Goal: Task Accomplishment & Management: Complete application form

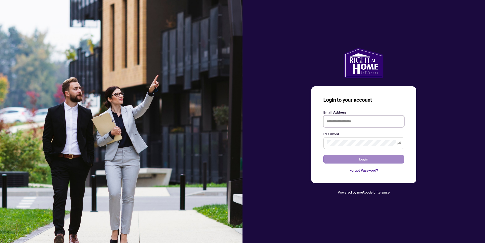
type input "**********"
drag, startPoint x: 366, startPoint y: 159, endPoint x: 370, endPoint y: 159, distance: 3.5
click at [367, 159] on span "Login" at bounding box center [363, 159] width 9 height 8
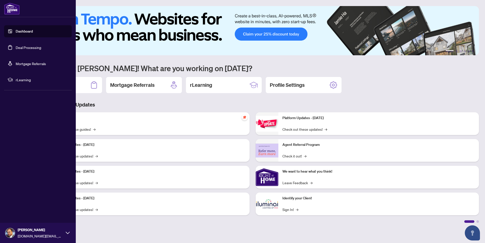
click at [25, 50] on link "Deal Processing" at bounding box center [29, 47] width 26 height 5
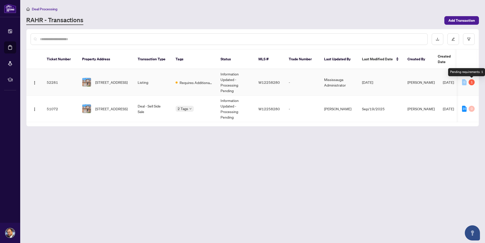
click at [471, 83] on div "1" at bounding box center [471, 82] width 6 height 6
click at [476, 81] on td "0 1" at bounding box center [468, 82] width 21 height 27
click at [474, 83] on div "1" at bounding box center [471, 82] width 6 height 6
click at [201, 84] on span "Requires Additional Docs" at bounding box center [196, 83] width 33 height 6
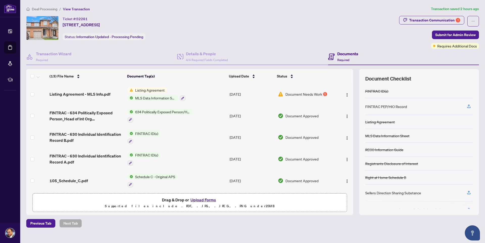
click at [301, 95] on span "Document Needs Work" at bounding box center [303, 94] width 37 height 6
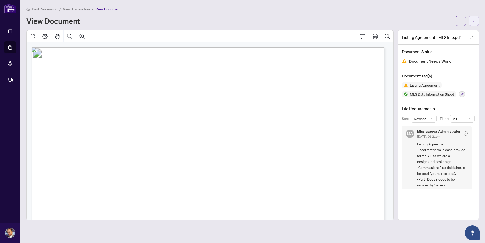
click at [472, 22] on button "button" at bounding box center [474, 21] width 10 height 10
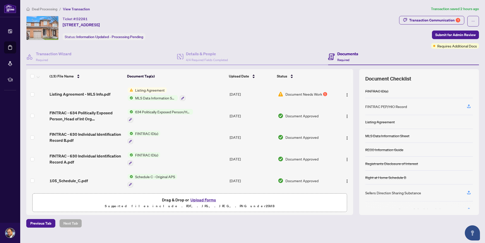
click at [202, 200] on button "Upload Forms" at bounding box center [203, 200] width 29 height 7
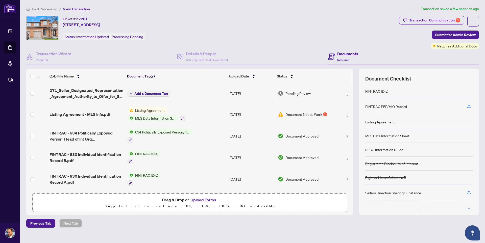
click at [158, 93] on span "Add a Document Tag" at bounding box center [151, 94] width 34 height 4
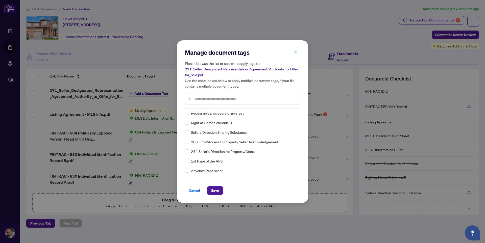
scroll to position [25, 0]
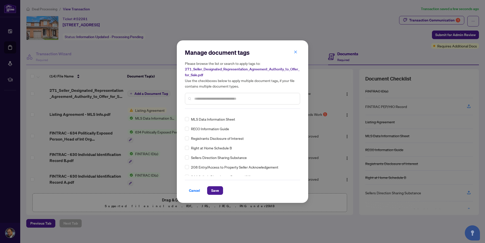
click at [205, 97] on input "text" at bounding box center [245, 99] width 102 height 6
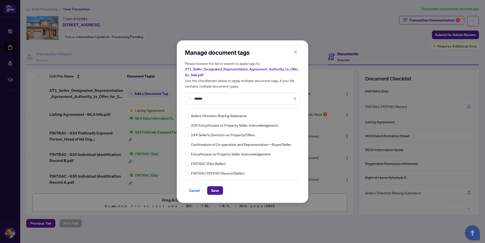
drag, startPoint x: 203, startPoint y: 98, endPoint x: 174, endPoint y: 101, distance: 28.6
click at [178, 101] on div "Manage document tags Please browse the list or search to apply tags to: 271_Sel…" at bounding box center [242, 121] width 131 height 163
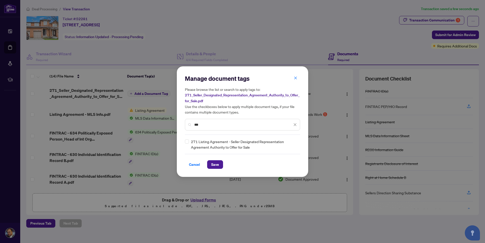
type input "***"
click at [295, 125] on icon "close" at bounding box center [295, 124] width 3 height 3
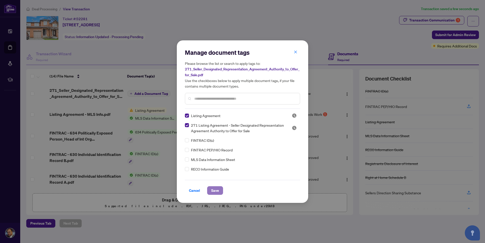
click at [216, 190] on span "Save" at bounding box center [215, 191] width 8 height 8
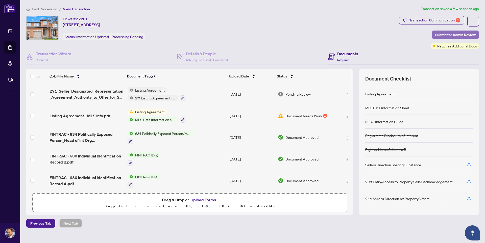
click at [449, 36] on span "Submit for Admin Review" at bounding box center [455, 35] width 40 height 8
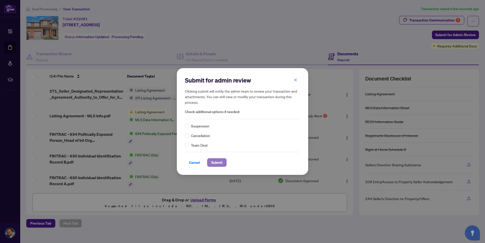
click at [217, 162] on span "Submit" at bounding box center [216, 163] width 11 height 8
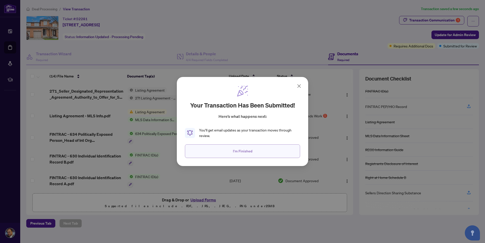
click at [246, 154] on span "I'm Finished" at bounding box center [242, 151] width 19 height 8
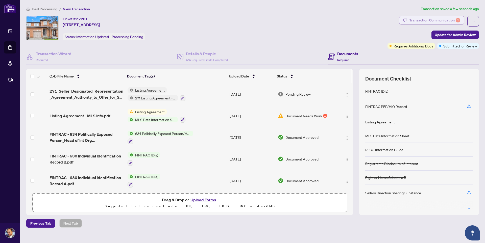
click at [430, 20] on div "Transaction Communication 1" at bounding box center [434, 20] width 51 height 8
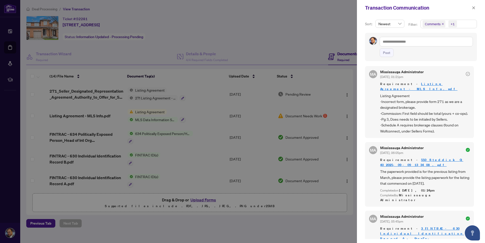
click at [466, 74] on icon "check-circle" at bounding box center [468, 74] width 4 height 4
click at [466, 151] on icon "check-circle" at bounding box center [468, 150] width 4 height 4
click at [442, 25] on icon "close" at bounding box center [442, 24] width 3 height 3
click at [446, 24] on icon "close" at bounding box center [447, 24] width 3 height 3
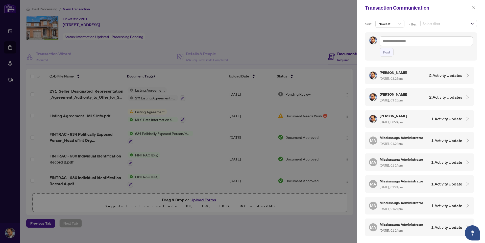
click at [470, 23] on span "Select filter" at bounding box center [448, 23] width 56 height 7
click at [424, 51] on span "Select Requirements" at bounding box center [425, 51] width 4 height 4
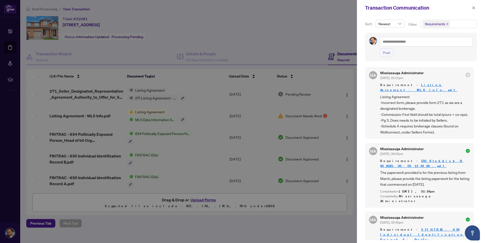
click at [363, 57] on div "Post" at bounding box center [421, 47] width 116 height 28
click at [289, 46] on div at bounding box center [242, 121] width 485 height 243
drag, startPoint x: 473, startPoint y: 7, endPoint x: 409, endPoint y: 22, distance: 65.8
click at [473, 8] on icon "close" at bounding box center [474, 8] width 4 height 4
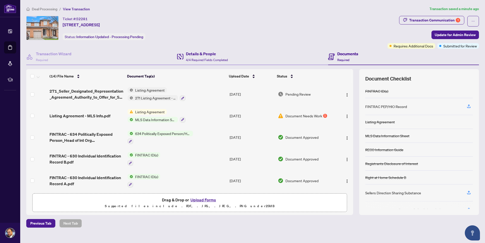
drag, startPoint x: 290, startPoint y: 80, endPoint x: 299, endPoint y: 53, distance: 28.0
click at [289, 79] on div "Status" at bounding box center [305, 76] width 56 height 6
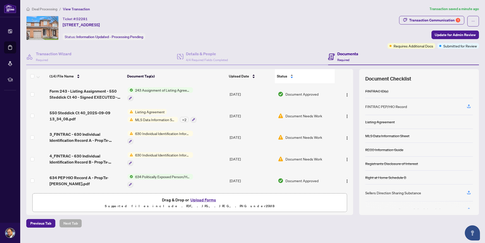
click at [285, 74] on span "Status" at bounding box center [282, 76] width 10 height 6
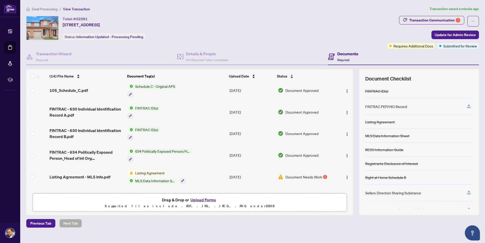
scroll to position [197, 0]
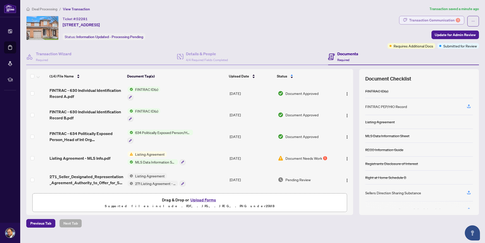
click at [432, 19] on div "Transaction Communication 1" at bounding box center [434, 20] width 51 height 8
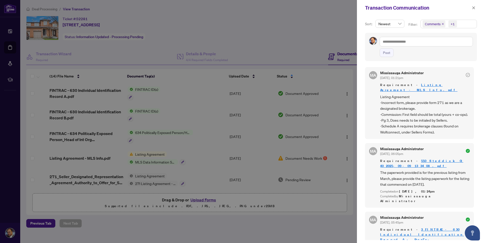
click at [246, 28] on div at bounding box center [242, 121] width 485 height 243
